Goal: Task Accomplishment & Management: Complete application form

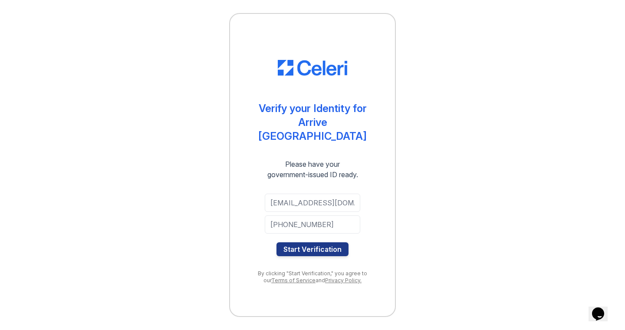
click at [297, 242] on button "Start Verification" at bounding box center [312, 249] width 72 height 14
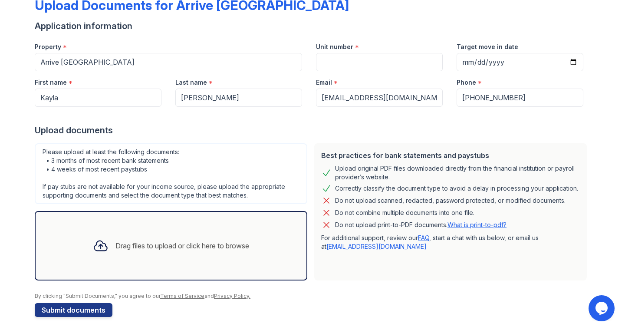
scroll to position [57, 0]
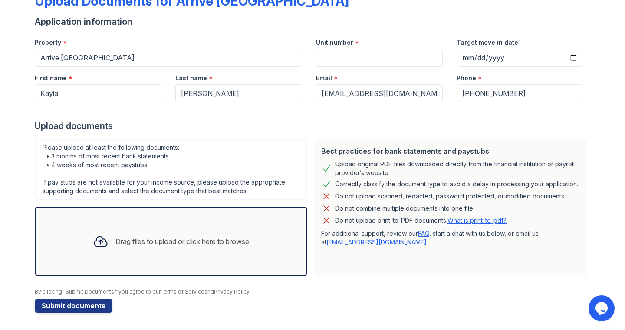
click at [134, 233] on div "Drag files to upload or click here to browse" at bounding box center [171, 240] width 170 height 29
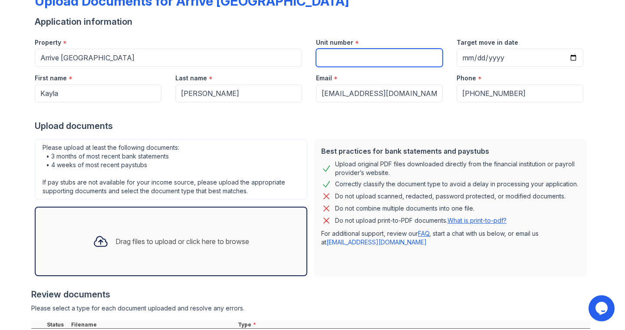
click at [331, 57] on input "Unit number" at bounding box center [379, 58] width 127 height 18
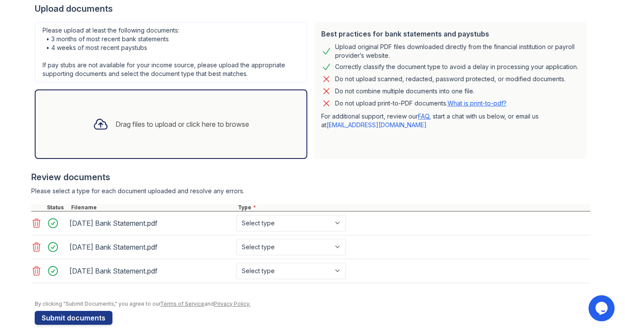
scroll to position [187, 0]
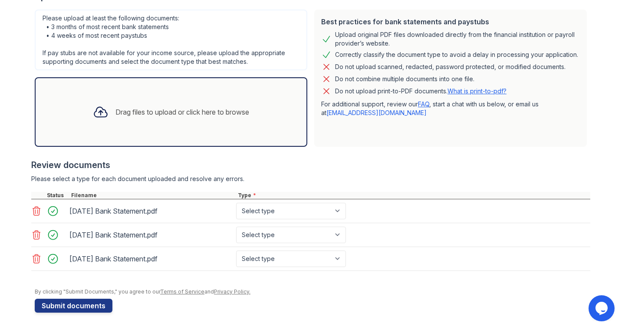
type input "329"
click at [271, 207] on select "Select type Paystub Bank Statement Offer Letter Tax Documents Benefit Award Let…" at bounding box center [291, 211] width 110 height 16
select select "bank_statement"
click at [266, 241] on select "Select type Paystub Bank Statement Offer Letter Tax Documents Benefit Award Let…" at bounding box center [291, 234] width 110 height 16
select select "bank_statement"
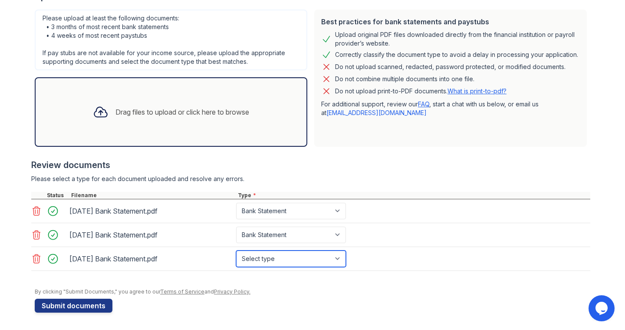
click at [264, 256] on select "Select type Paystub Bank Statement Offer Letter Tax Documents Benefit Award Let…" at bounding box center [291, 258] width 110 height 16
select select "bank_statement"
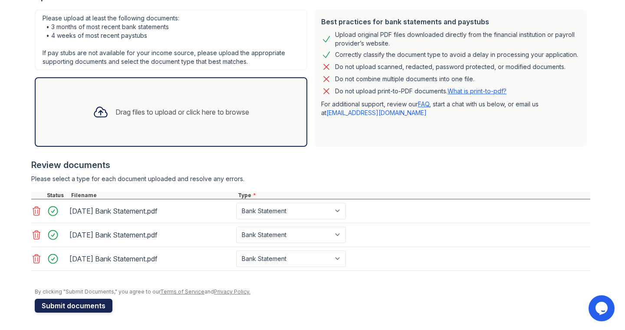
click at [102, 301] on button "Submit documents" at bounding box center [74, 305] width 78 height 14
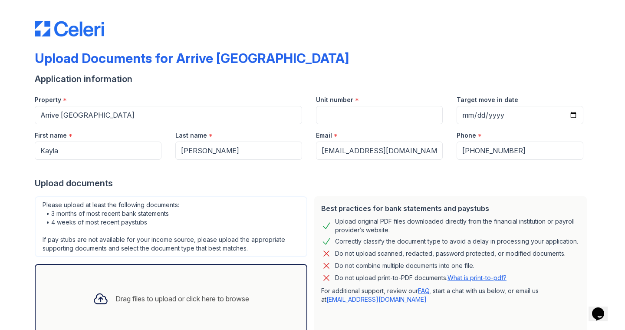
scroll to position [57, 0]
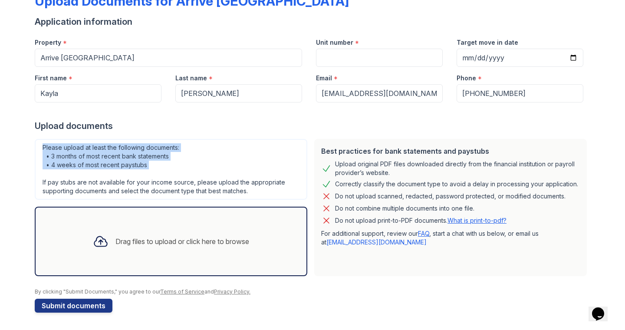
drag, startPoint x: 43, startPoint y: 147, endPoint x: 164, endPoint y: 170, distance: 124.1
click at [164, 170] on div "Please upload at least the following documents: • 3 months of most recent bank …" at bounding box center [171, 169] width 272 height 61
copy div "Please upload at least the following documents: • 3 months of most recent bank …"
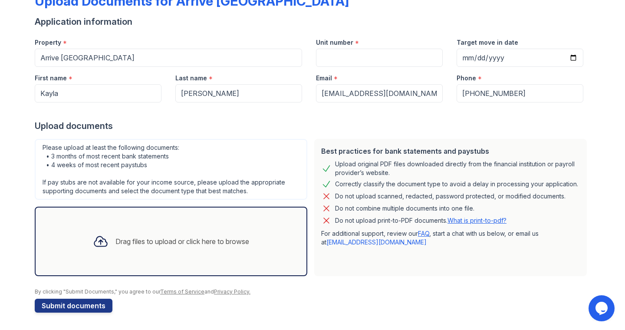
scroll to position [56, 0]
